Goal: Task Accomplishment & Management: Use online tool/utility

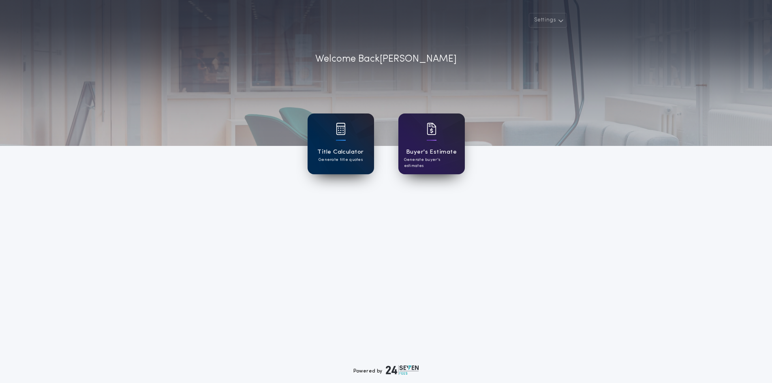
click at [339, 156] on h1 "Title Calculator" at bounding box center [340, 151] width 46 height 9
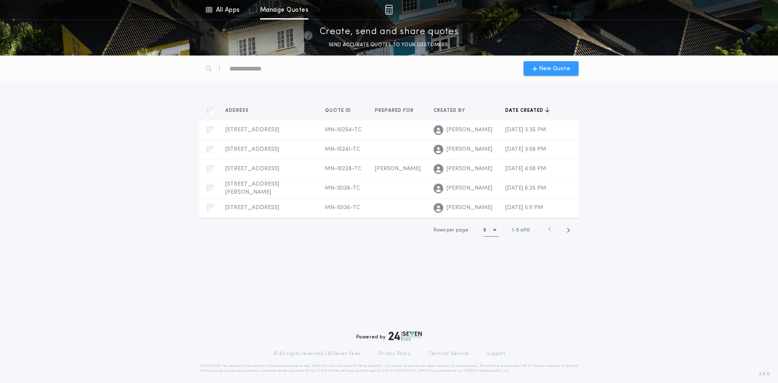
click at [544, 66] on span "New Quote" at bounding box center [554, 68] width 31 height 9
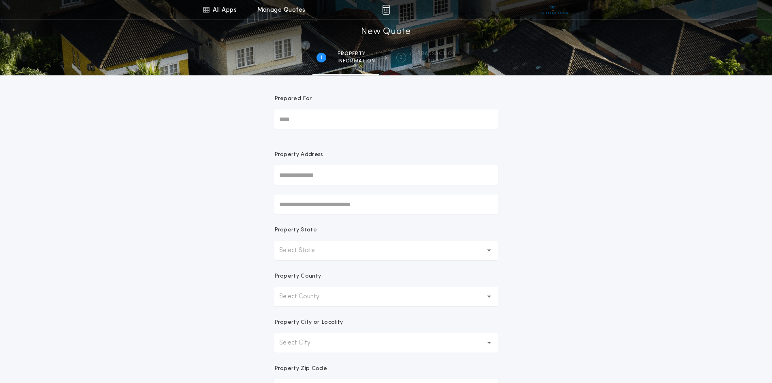
click at [292, 119] on input "Prepared For" at bounding box center [386, 118] width 224 height 19
click at [292, 179] on input "text" at bounding box center [386, 174] width 224 height 19
type input "**********"
click at [297, 192] on button "[STREET_ADDRESS]" at bounding box center [386, 191] width 224 height 12
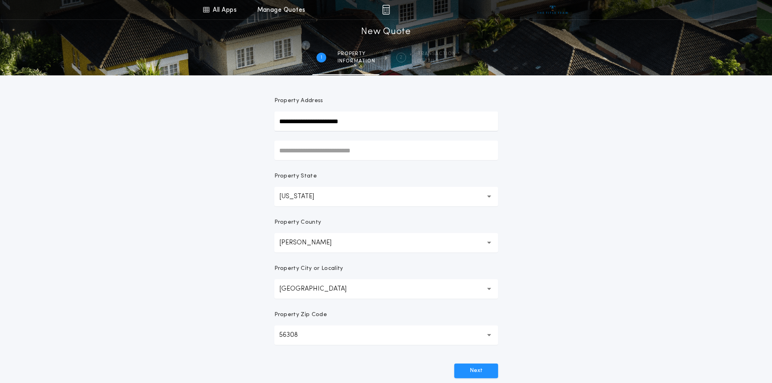
scroll to position [76, 0]
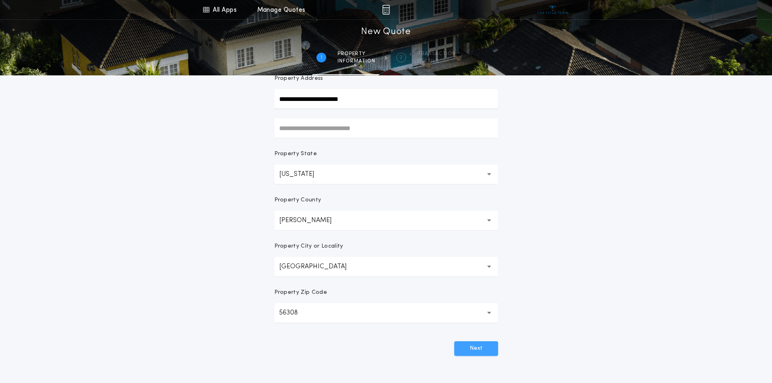
click at [475, 345] on button "Next" at bounding box center [476, 348] width 44 height 15
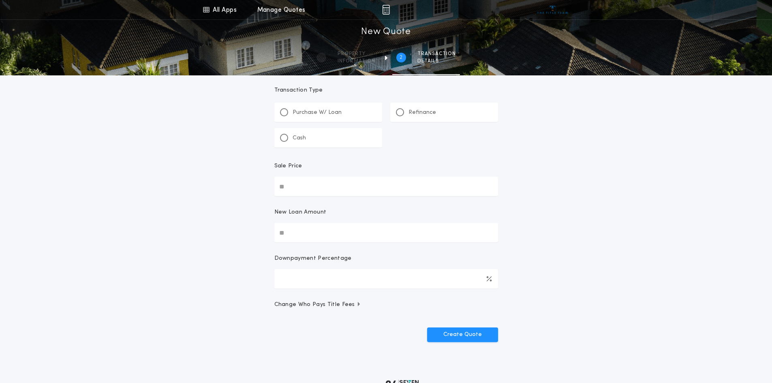
scroll to position [0, 0]
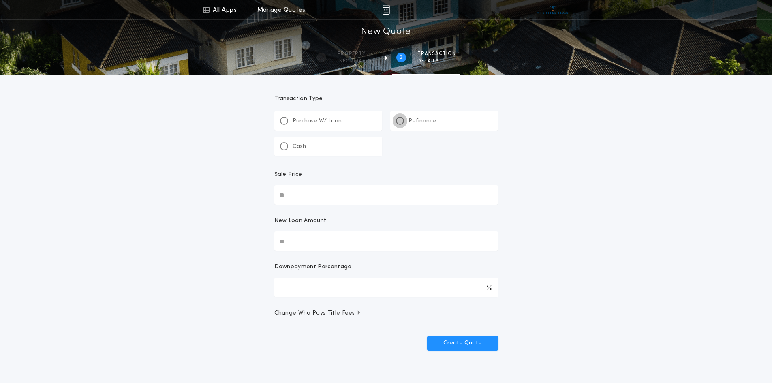
click at [399, 119] on div at bounding box center [400, 121] width 4 height 4
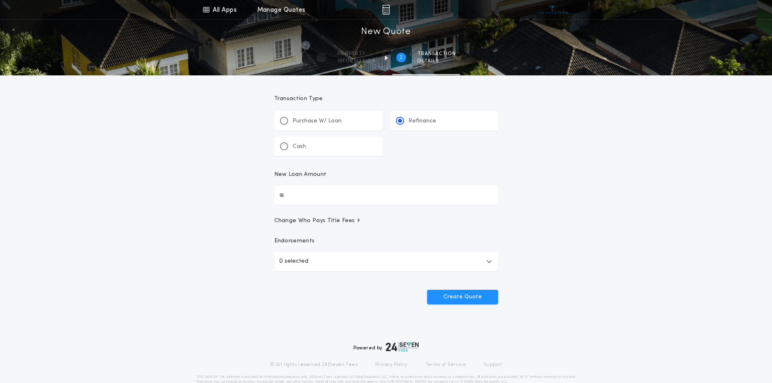
drag, startPoint x: 303, startPoint y: 199, endPoint x: 244, endPoint y: 197, distance: 58.8
click at [244, 197] on div "All Apps Title Calculator Buyer's Estimate Menu All Apps Manage Quotes 2 /2 New…" at bounding box center [386, 167] width 772 height 335
type input "********"
click at [304, 267] on button "0 selected" at bounding box center [386, 261] width 224 height 19
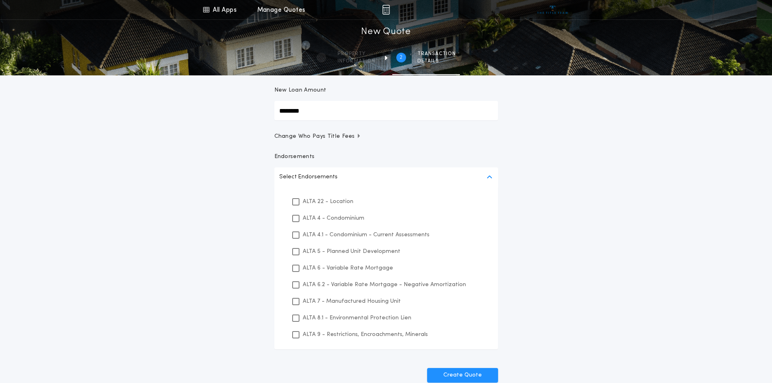
scroll to position [103, 0]
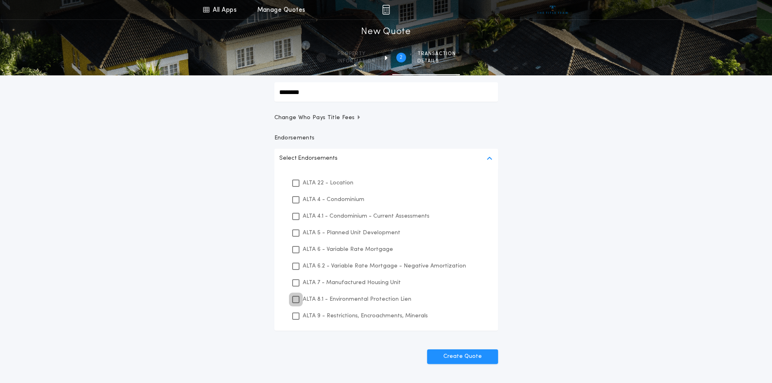
click at [297, 298] on icon at bounding box center [295, 300] width 5 height 6
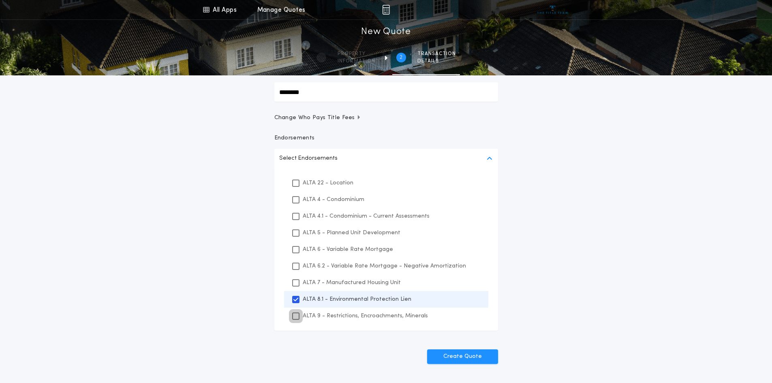
click at [297, 316] on icon at bounding box center [295, 316] width 5 height 6
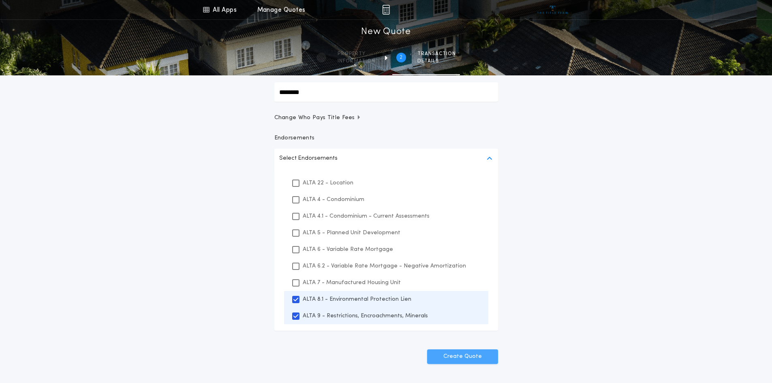
click at [476, 360] on button "Create Quote" at bounding box center [462, 356] width 71 height 15
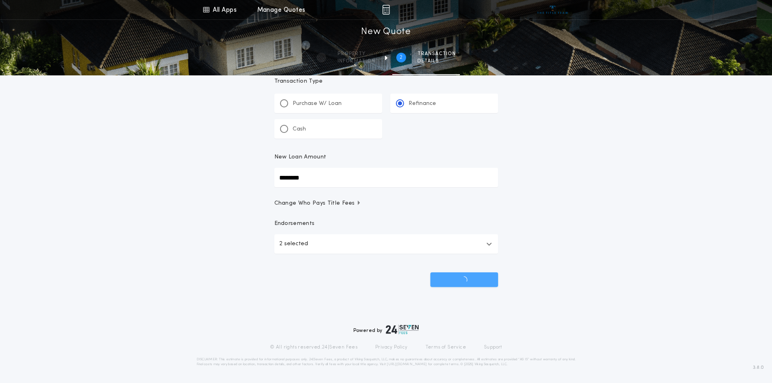
scroll to position [17, 0]
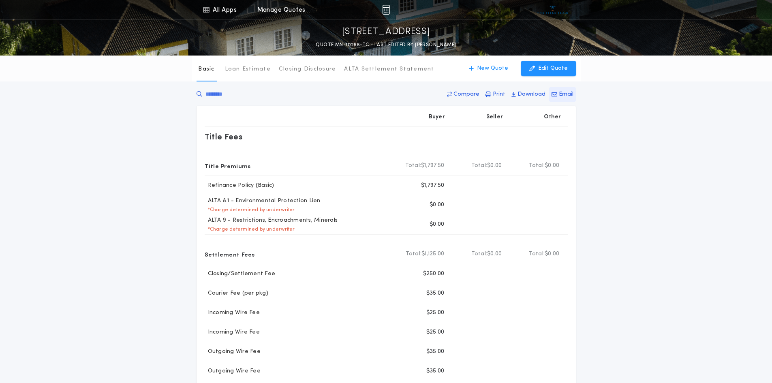
click at [564, 93] on p "Email" at bounding box center [566, 94] width 15 height 8
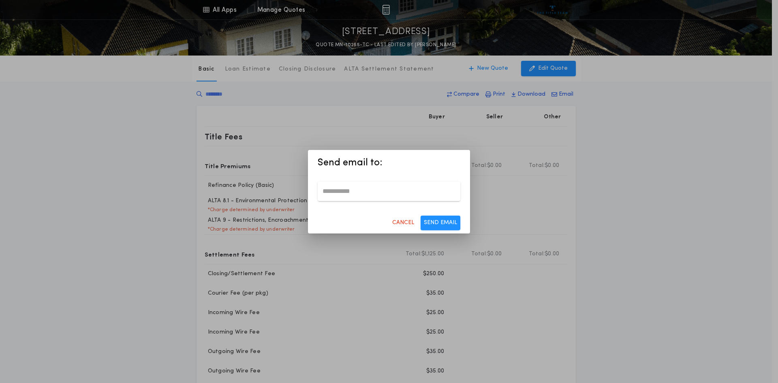
click at [339, 190] on input "email" at bounding box center [389, 190] width 143 height 19
type input "**********"
click at [446, 227] on button "SEND EMAIL" at bounding box center [441, 223] width 40 height 15
click at [447, 223] on button "SEND EMAIL" at bounding box center [441, 223] width 40 height 15
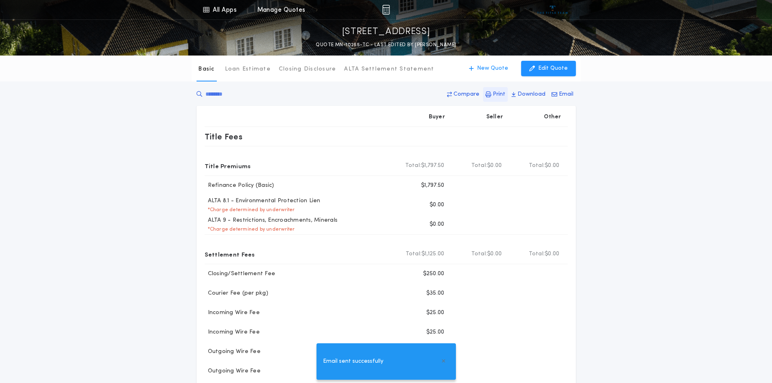
click at [495, 93] on p "Print" at bounding box center [499, 94] width 13 height 8
